Goal: Information Seeking & Learning: Learn about a topic

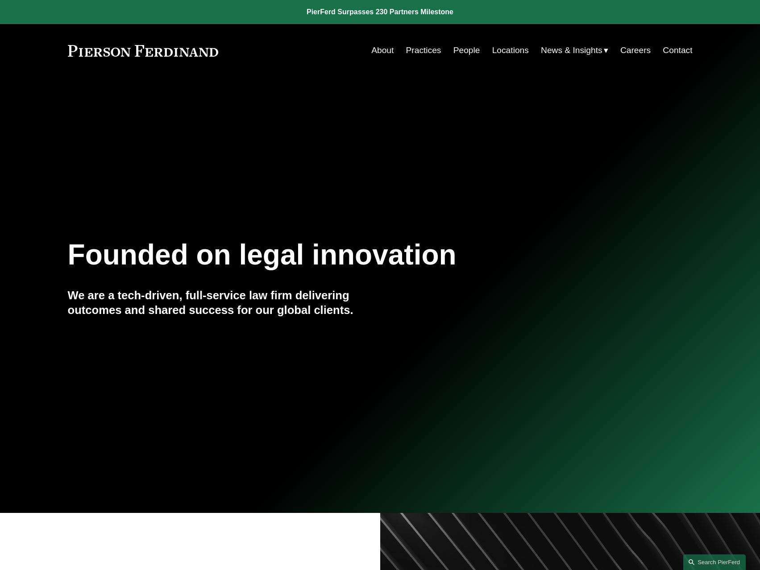
click at [380, 52] on link "About" at bounding box center [382, 50] width 22 height 17
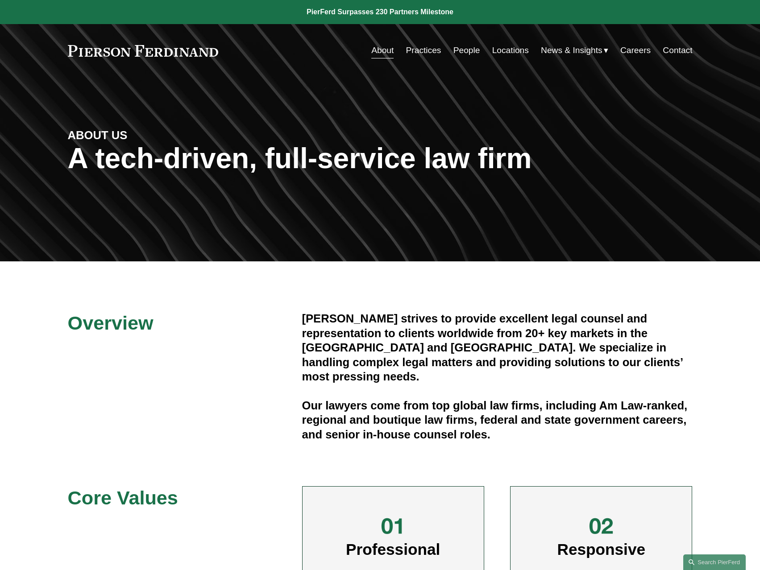
click at [72, 52] on link at bounding box center [143, 51] width 151 height 12
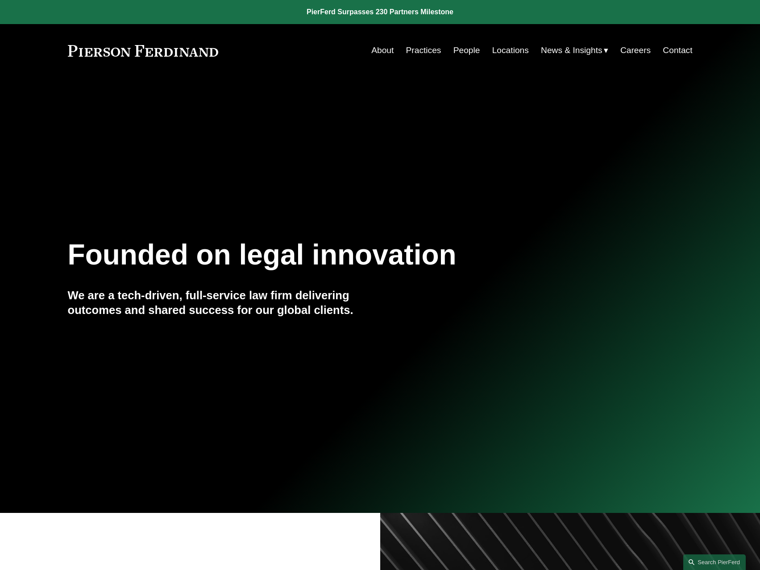
click at [498, 52] on link "Locations" at bounding box center [510, 50] width 37 height 17
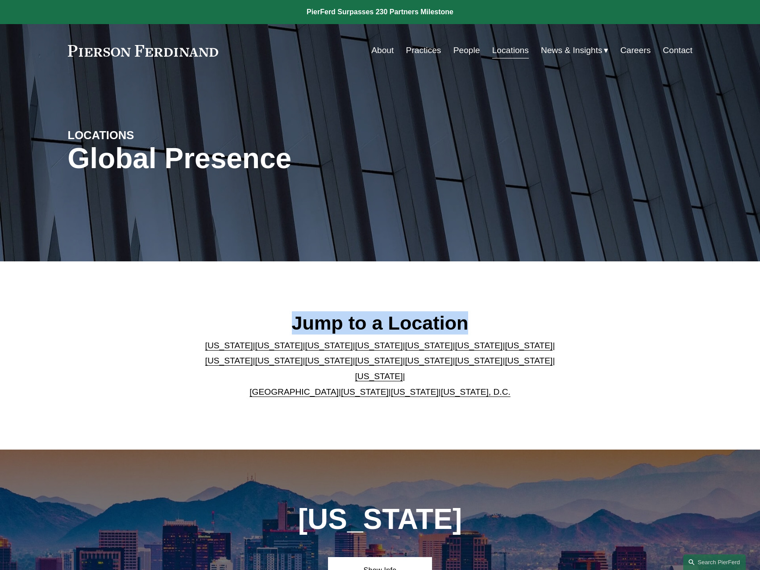
drag, startPoint x: 295, startPoint y: 328, endPoint x: 474, endPoint y: 325, distance: 178.5
click at [474, 325] on h2 "Jump to a Location" at bounding box center [380, 322] width 364 height 23
click at [385, 50] on link "About" at bounding box center [382, 50] width 22 height 17
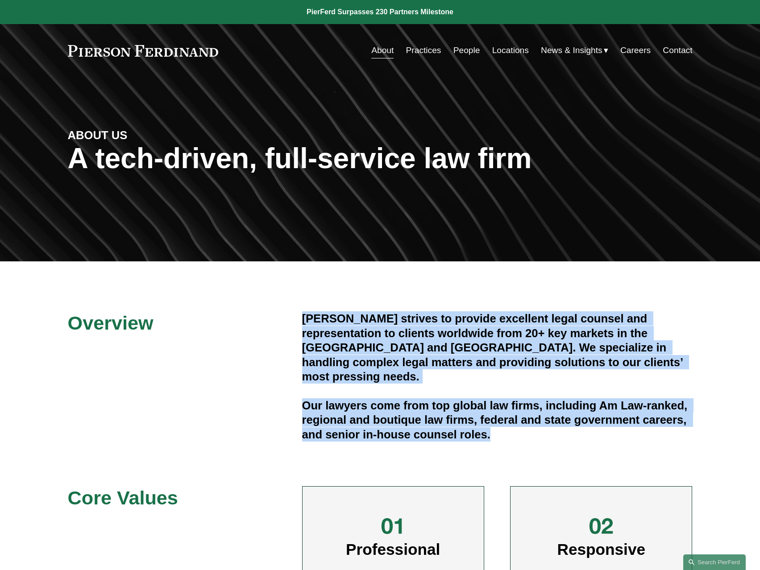
drag, startPoint x: 303, startPoint y: 321, endPoint x: 501, endPoint y: 422, distance: 222.5
click at [501, 422] on div "[PERSON_NAME] strives to provide excellent legal counsel and representation to …" at bounding box center [497, 376] width 390 height 130
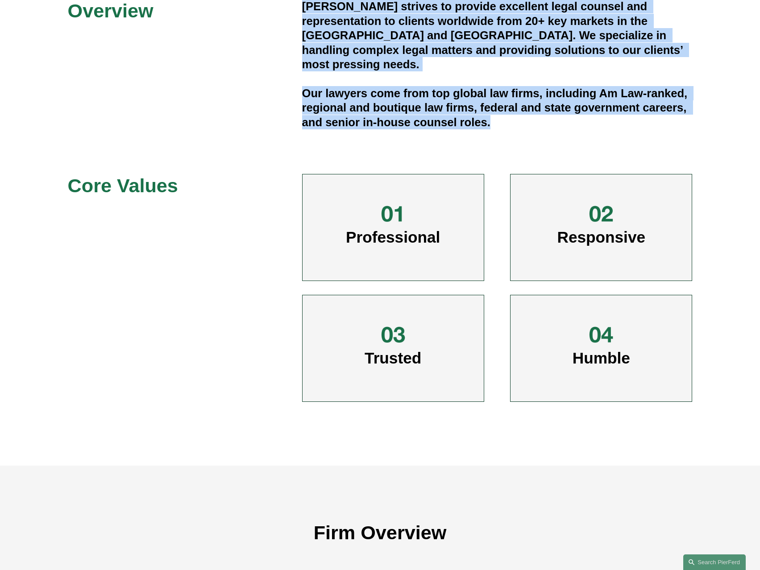
scroll to position [669, 0]
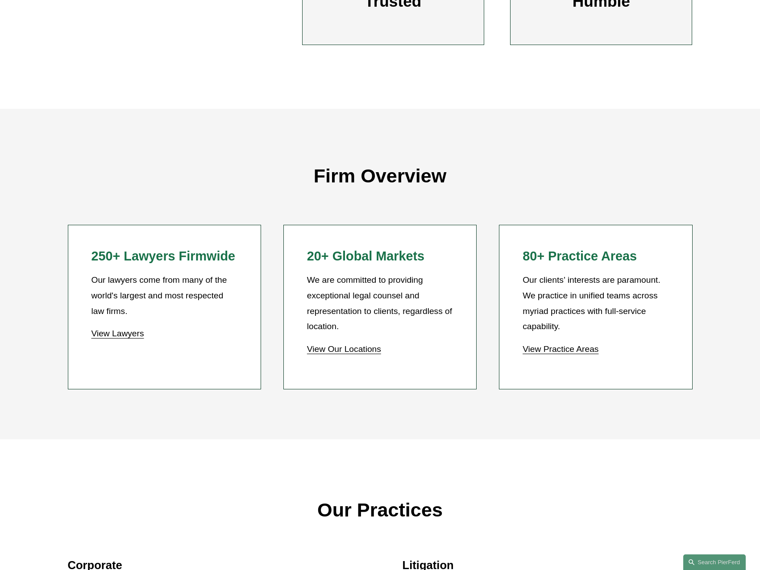
click at [131, 332] on link "View Lawyers" at bounding box center [117, 333] width 53 height 9
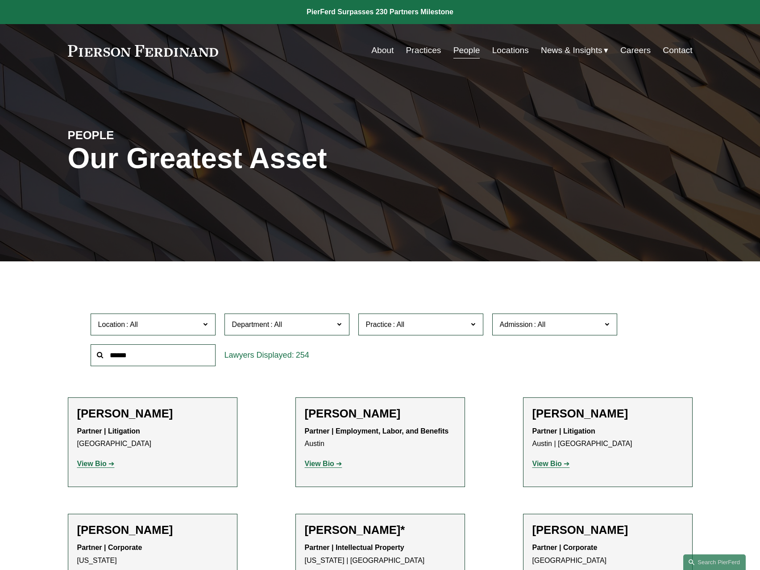
click at [194, 328] on span "Location" at bounding box center [149, 325] width 102 height 12
click at [0, 0] on link "[GEOGRAPHIC_DATA]" at bounding box center [0, 0] width 0 height 0
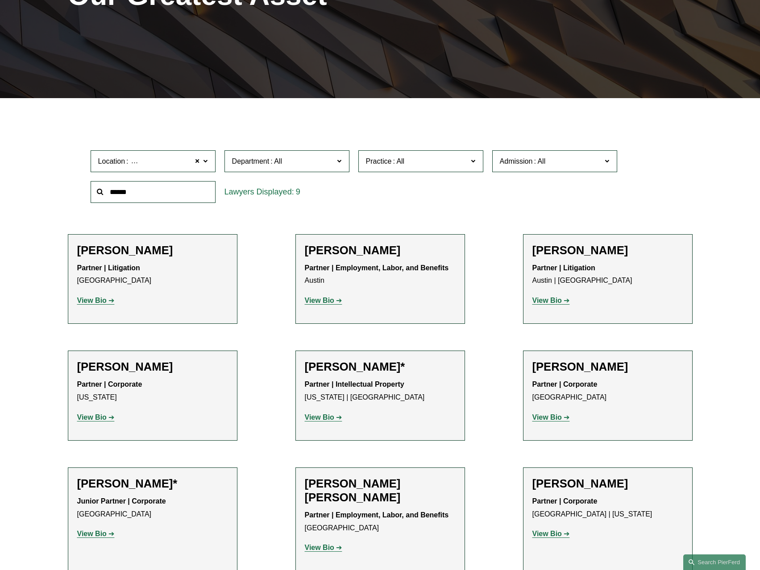
scroll to position [171, 0]
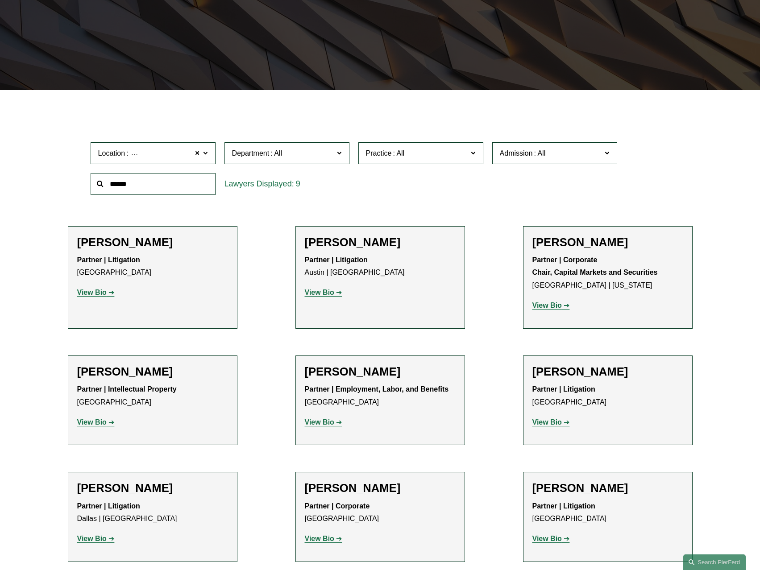
click at [558, 421] on strong "View Bio" at bounding box center [546, 422] width 29 height 8
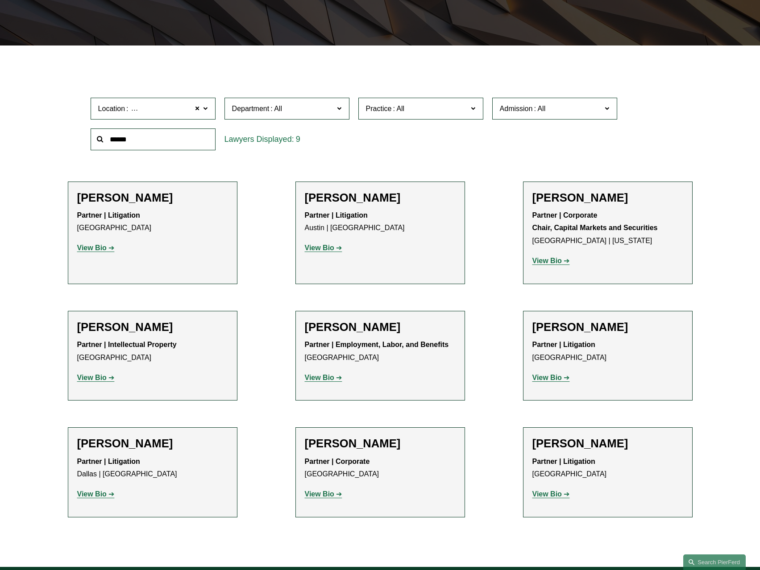
scroll to position [261, 0]
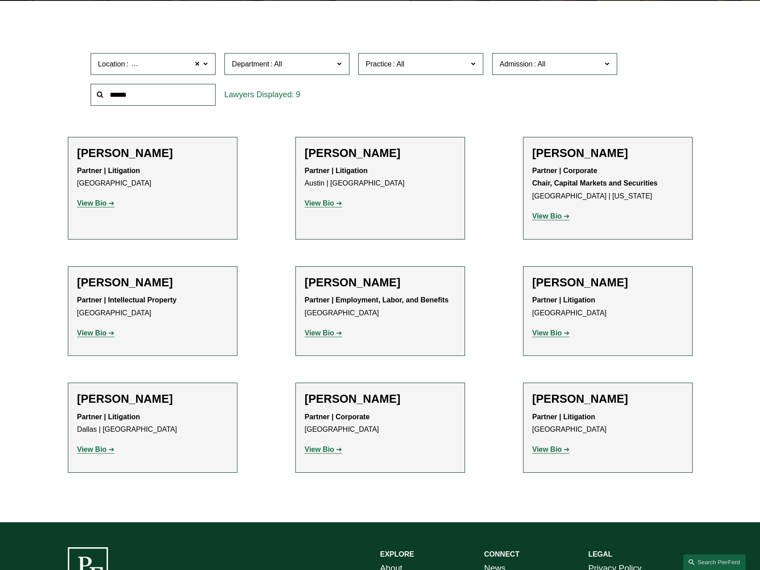
click at [91, 452] on strong "View Bio" at bounding box center [91, 450] width 29 height 8
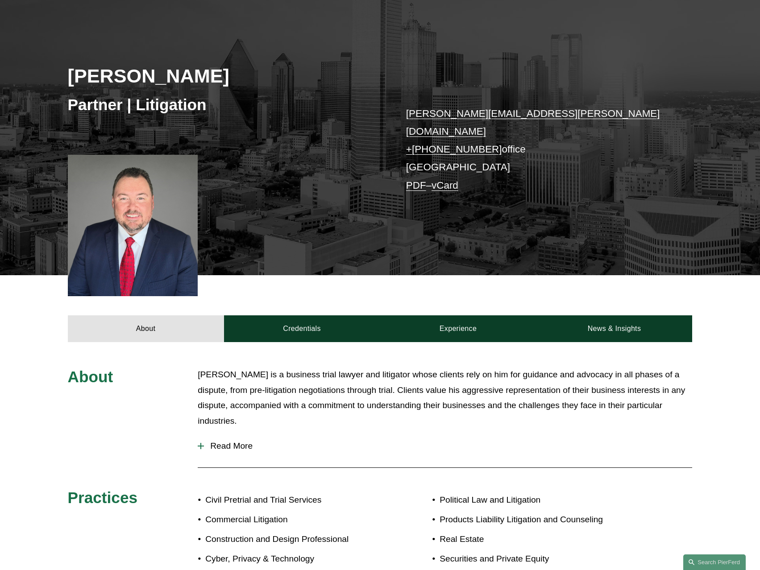
scroll to position [178, 0]
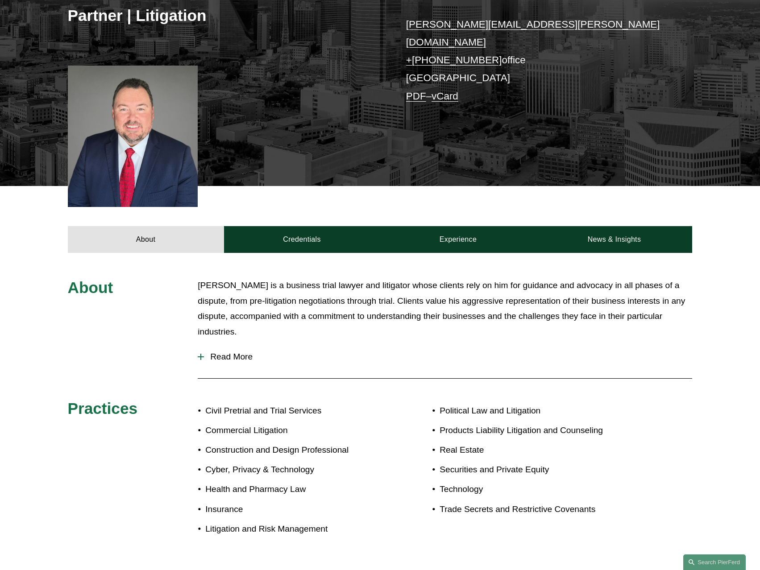
click at [242, 352] on span "Read More" at bounding box center [448, 357] width 488 height 10
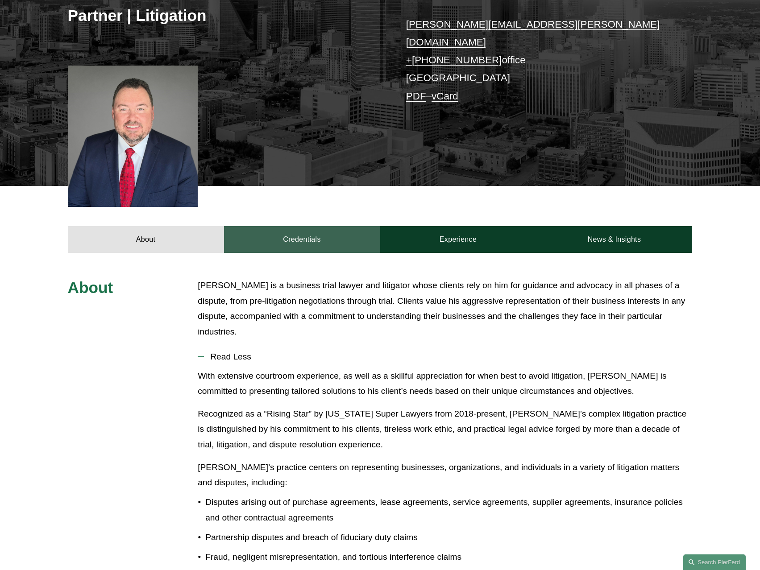
click at [292, 230] on link "Credentials" at bounding box center [302, 239] width 156 height 27
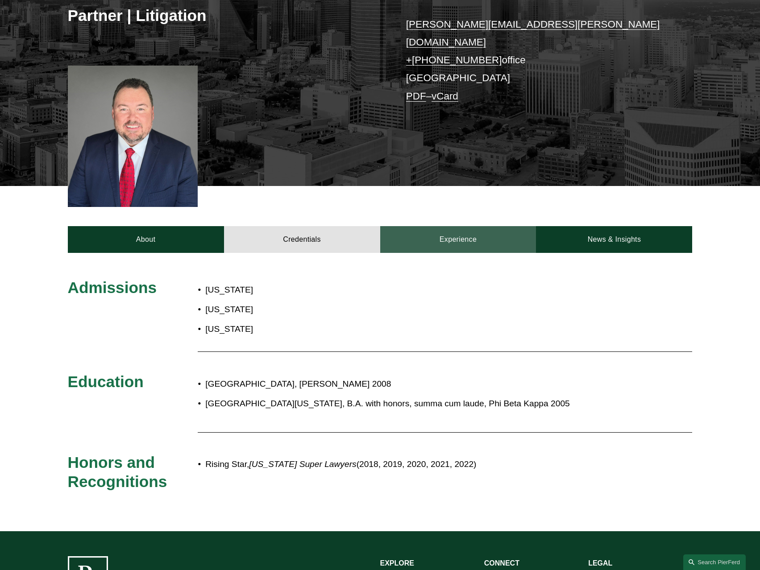
drag, startPoint x: 445, startPoint y: 222, endPoint x: 449, endPoint y: 228, distance: 7.4
click at [446, 226] on link "Experience" at bounding box center [458, 239] width 156 height 27
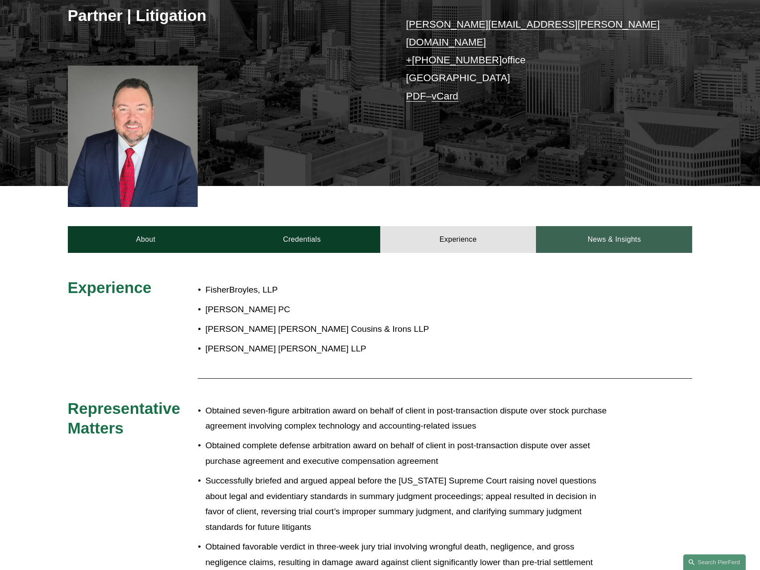
click at [607, 237] on link "News & Insights" at bounding box center [614, 239] width 156 height 27
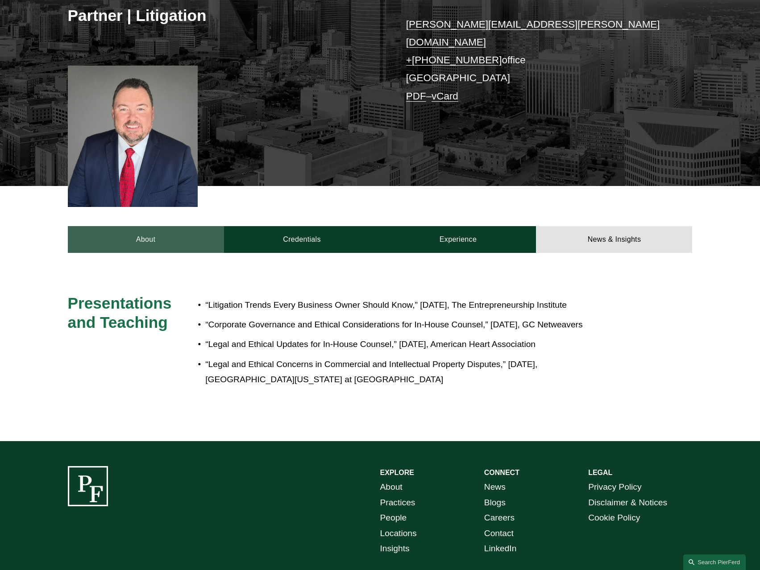
click at [163, 236] on link "About" at bounding box center [146, 239] width 156 height 27
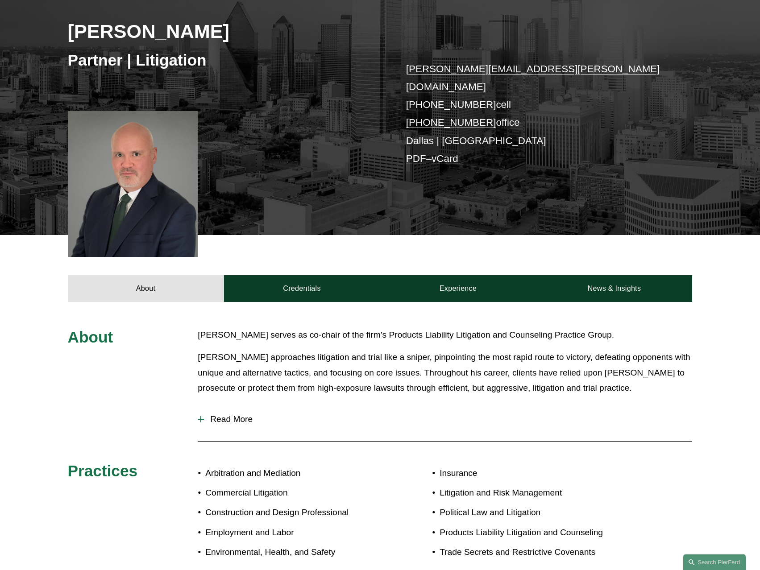
scroll to position [178, 0]
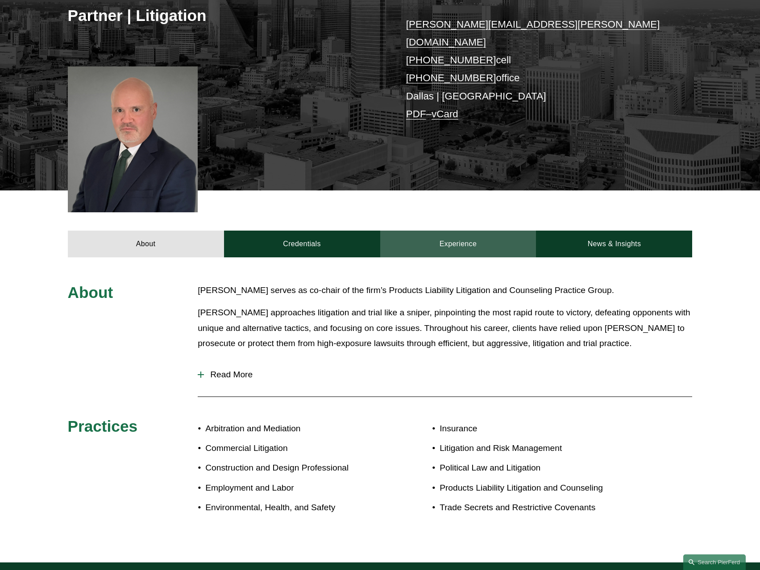
click at [461, 232] on link "Experience" at bounding box center [458, 244] width 156 height 27
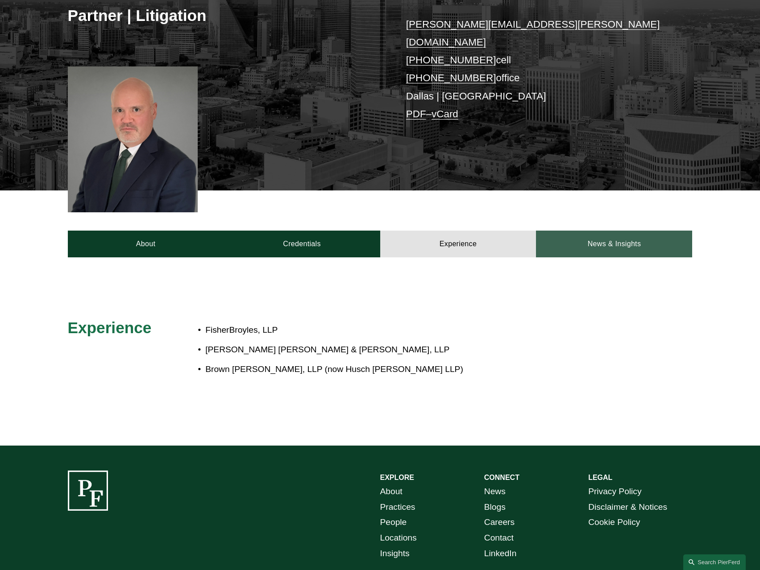
click at [575, 231] on link "News & Insights" at bounding box center [614, 244] width 156 height 27
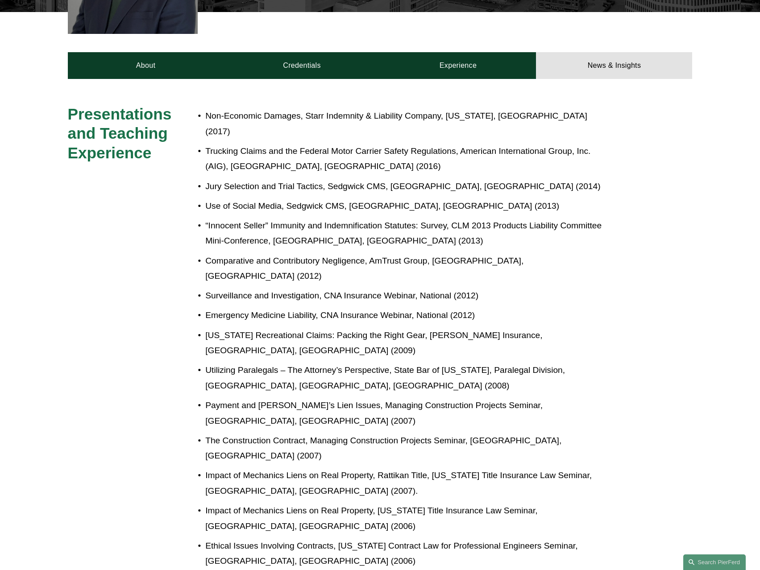
scroll to position [268, 0]
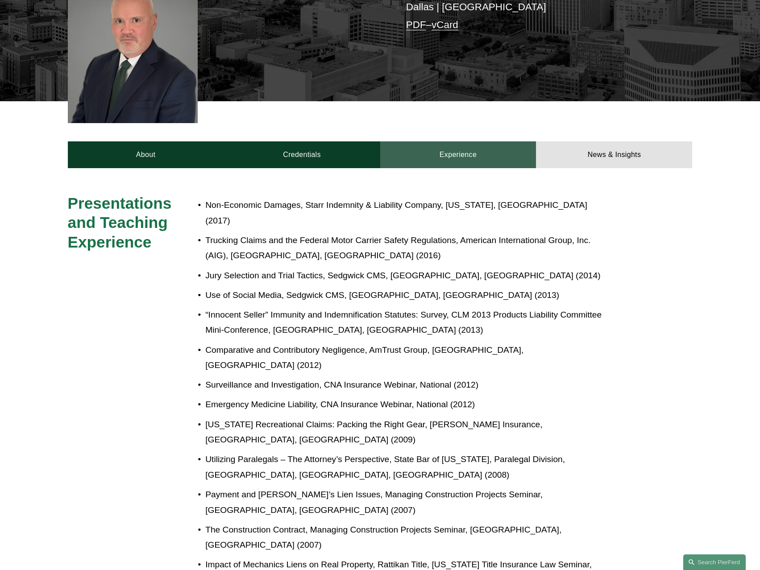
click at [455, 141] on link "Experience" at bounding box center [458, 154] width 156 height 27
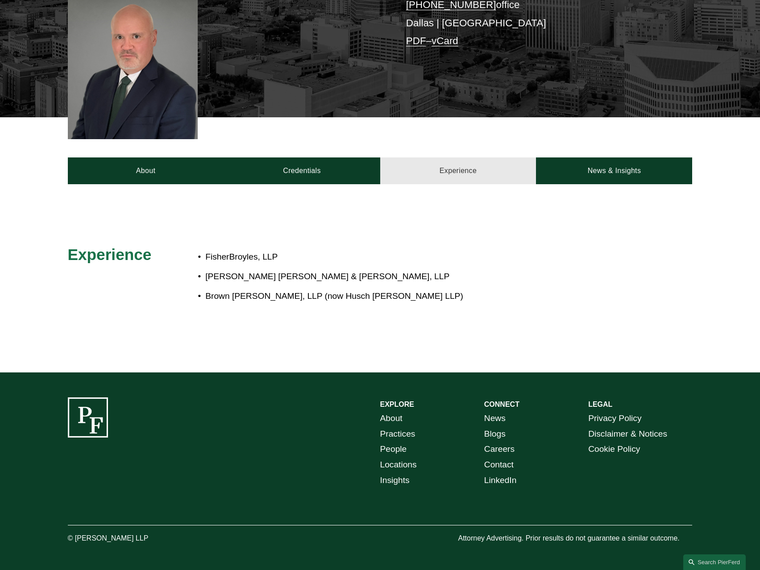
scroll to position [239, 0]
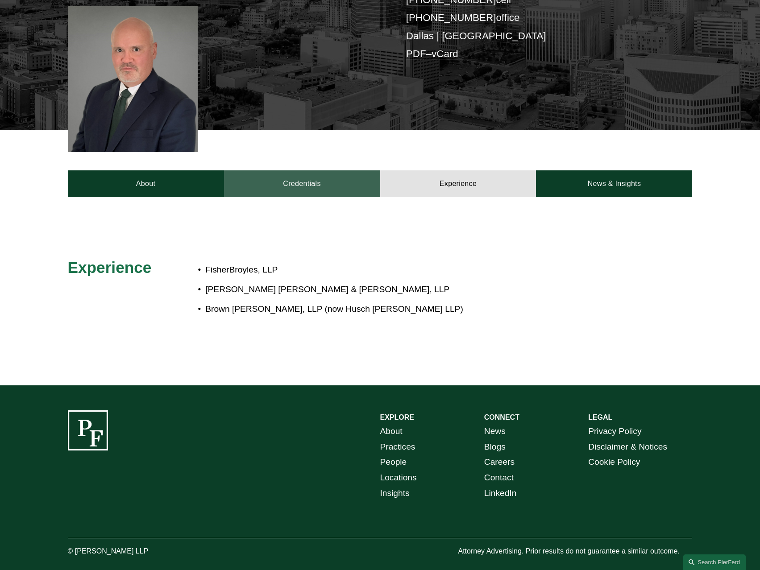
click at [316, 170] on link "Credentials" at bounding box center [302, 183] width 156 height 27
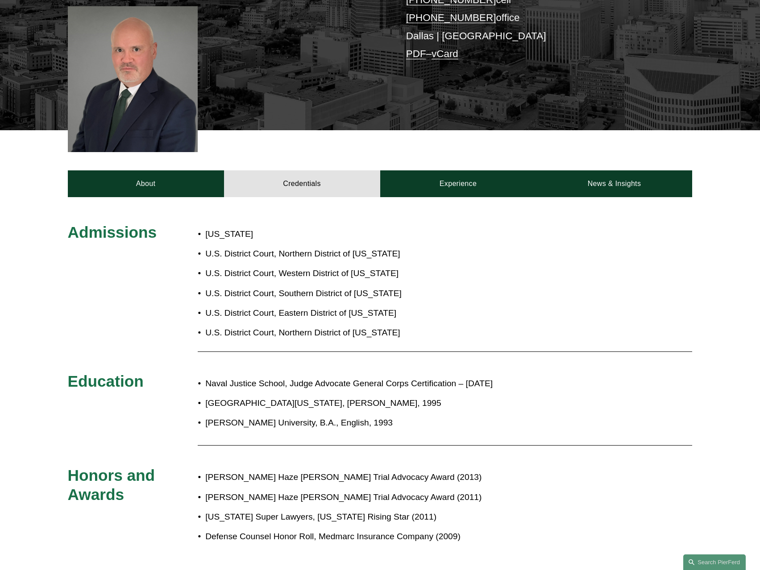
scroll to position [149, 0]
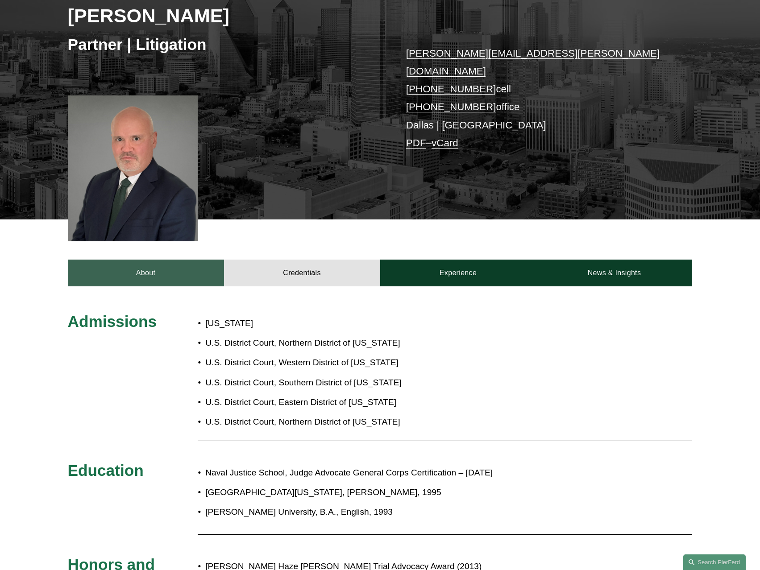
click at [164, 261] on link "About" at bounding box center [146, 273] width 156 height 27
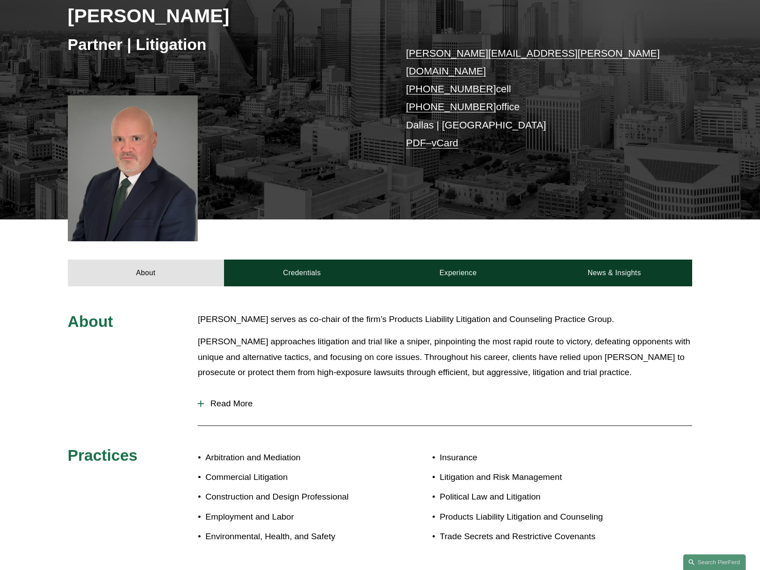
click at [224, 399] on span "Read More" at bounding box center [448, 404] width 488 height 10
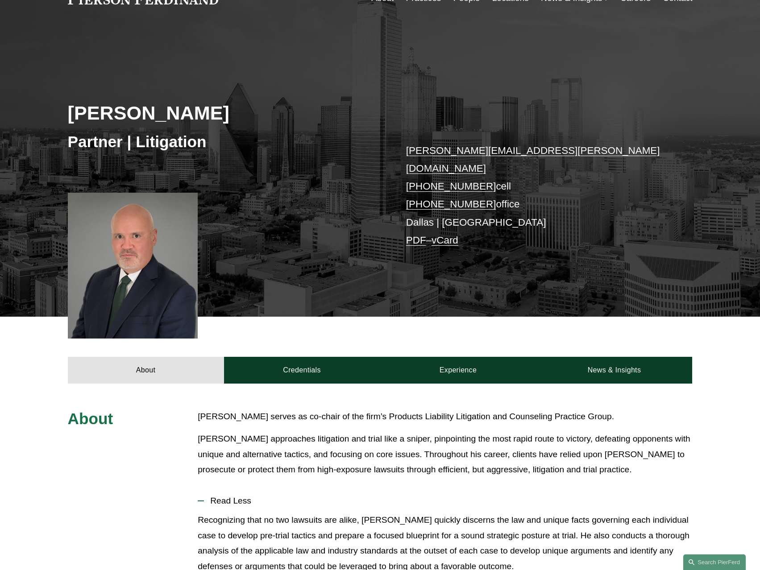
scroll to position [0, 0]
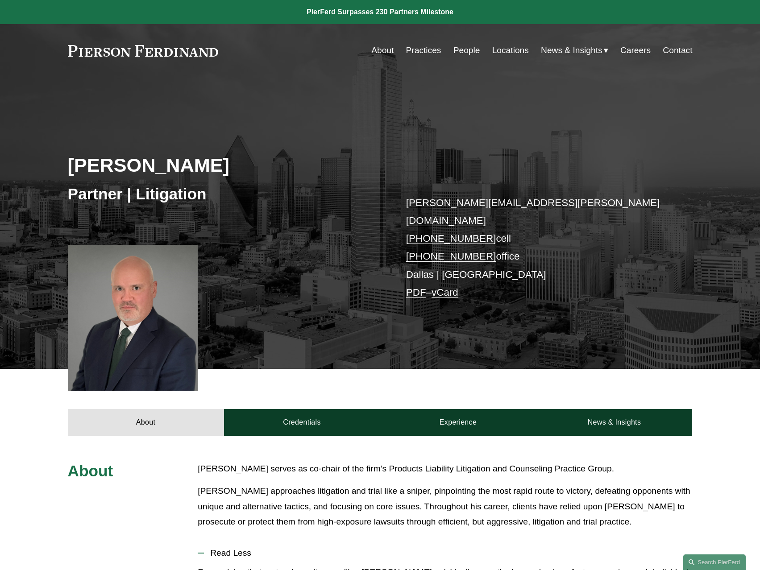
drag, startPoint x: 73, startPoint y: 168, endPoint x: 214, endPoint y: 163, distance: 140.6
click at [214, 163] on h2 "[PERSON_NAME]" at bounding box center [224, 164] width 312 height 23
copy h2 "[PERSON_NAME]"
